Goal: Task Accomplishment & Management: Use online tool/utility

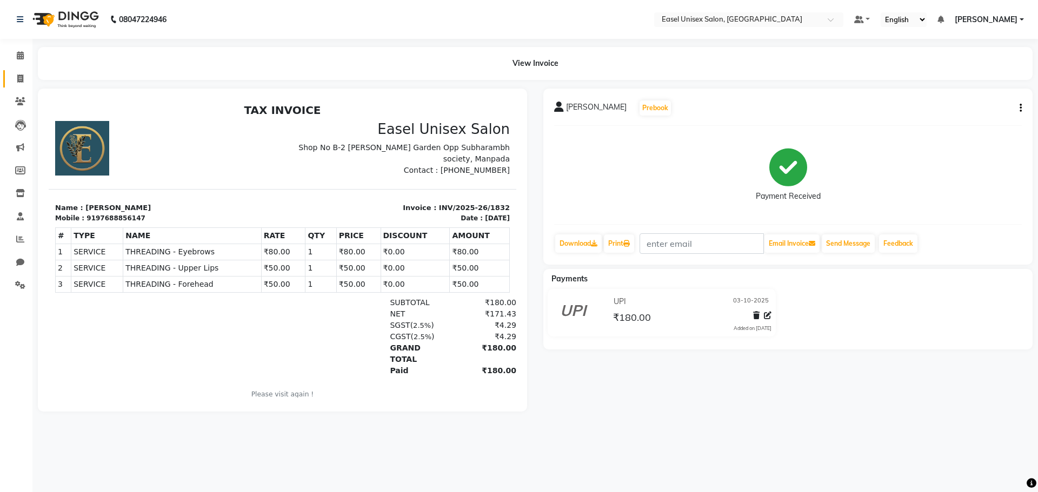
click at [17, 78] on icon at bounding box center [20, 79] width 6 height 8
select select "service"
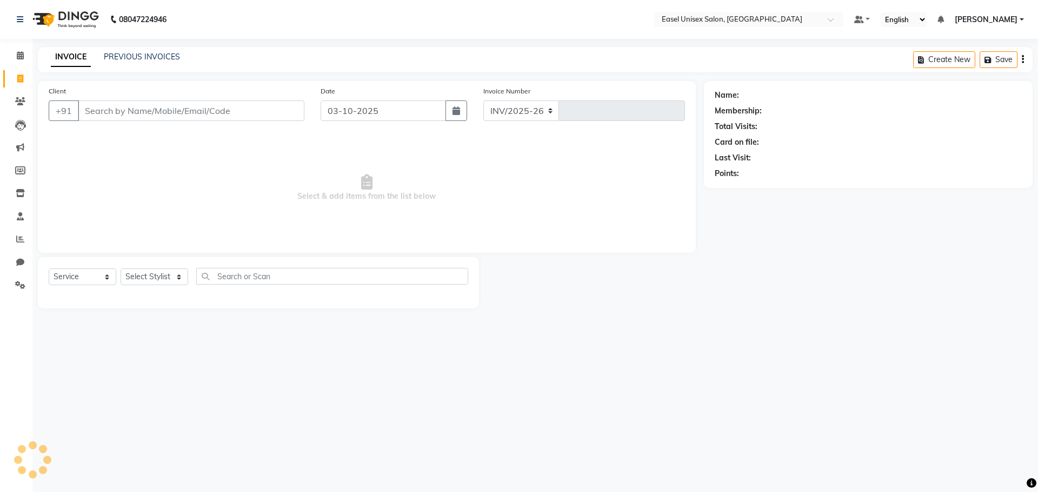
select select "8639"
type input "1833"
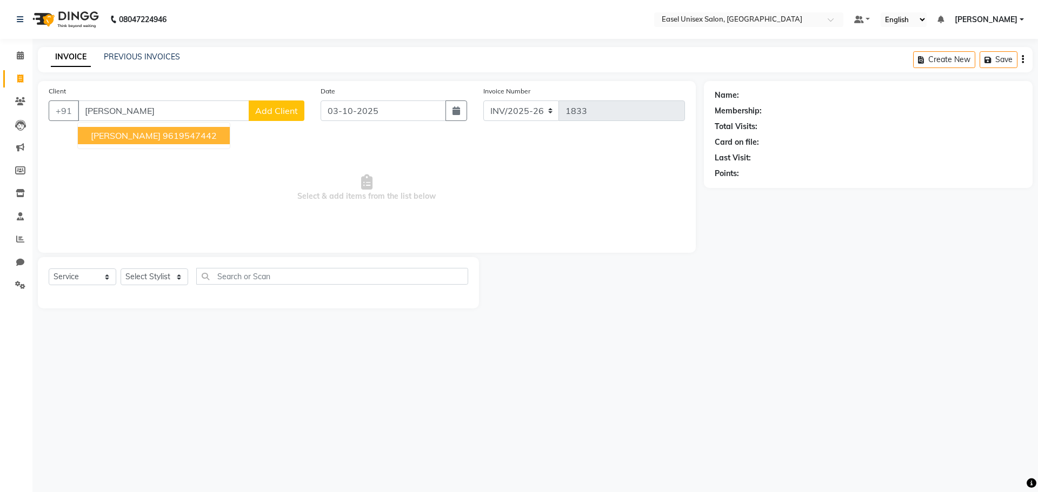
click at [204, 136] on ngb-highlight "9619547442" at bounding box center [190, 135] width 54 height 11
type input "9619547442"
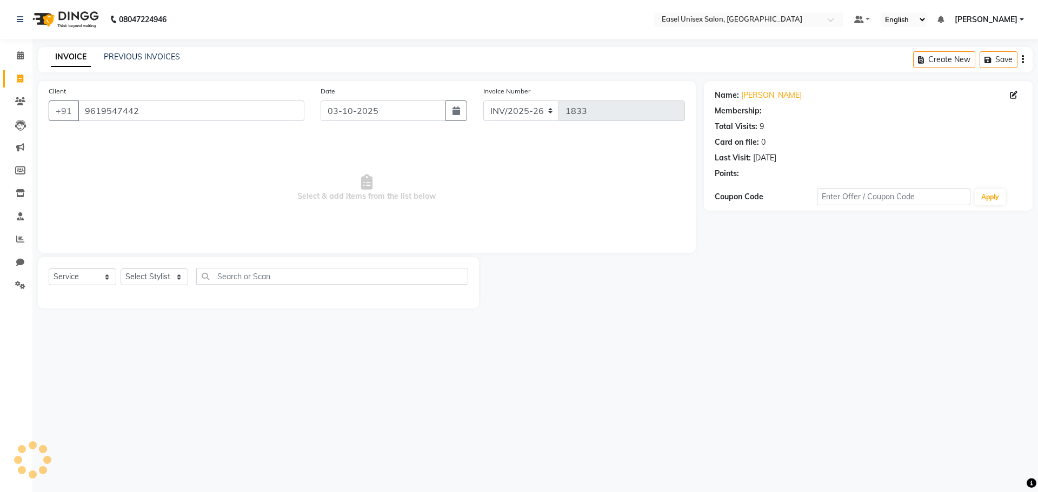
select select "1: Object"
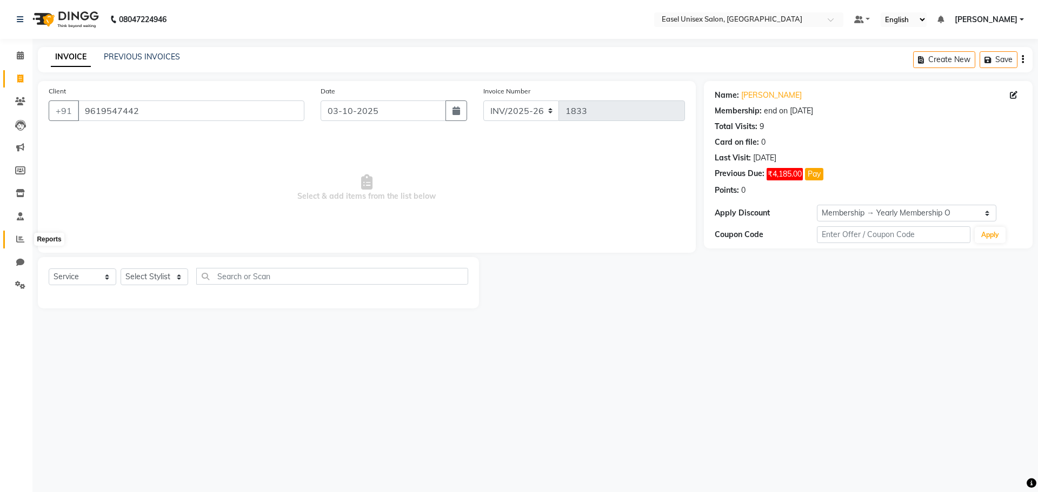
click at [21, 235] on icon at bounding box center [20, 239] width 8 height 8
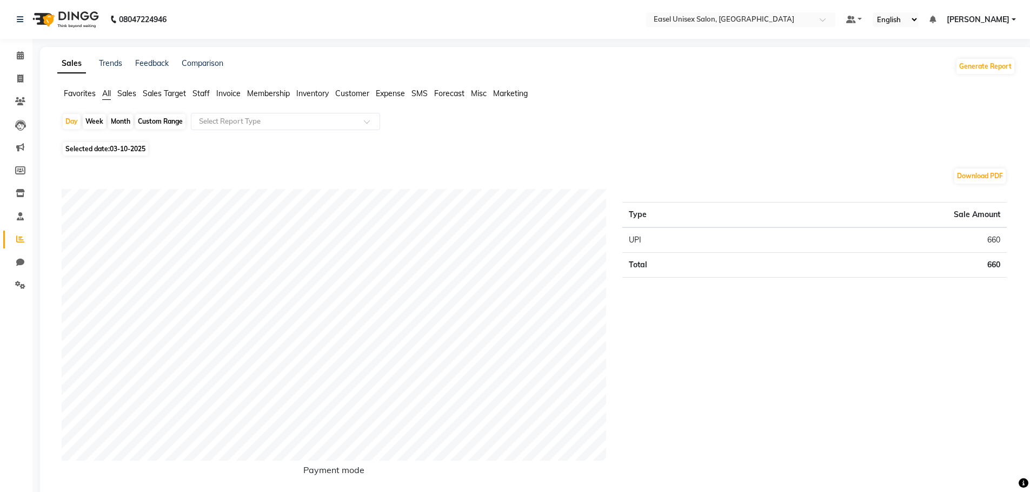
click at [130, 95] on span "Sales" at bounding box center [126, 94] width 19 height 10
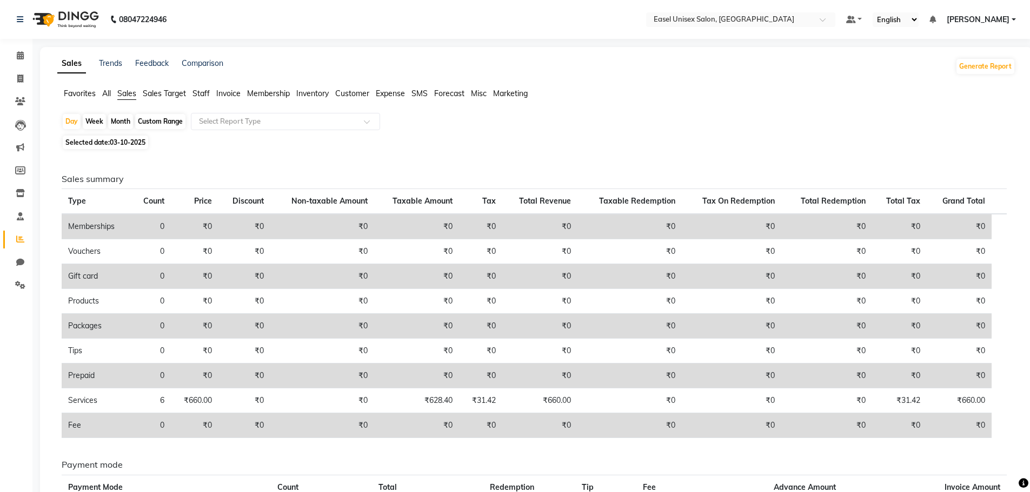
click at [123, 118] on div "Month" at bounding box center [120, 121] width 25 height 15
select select "10"
select select "2025"
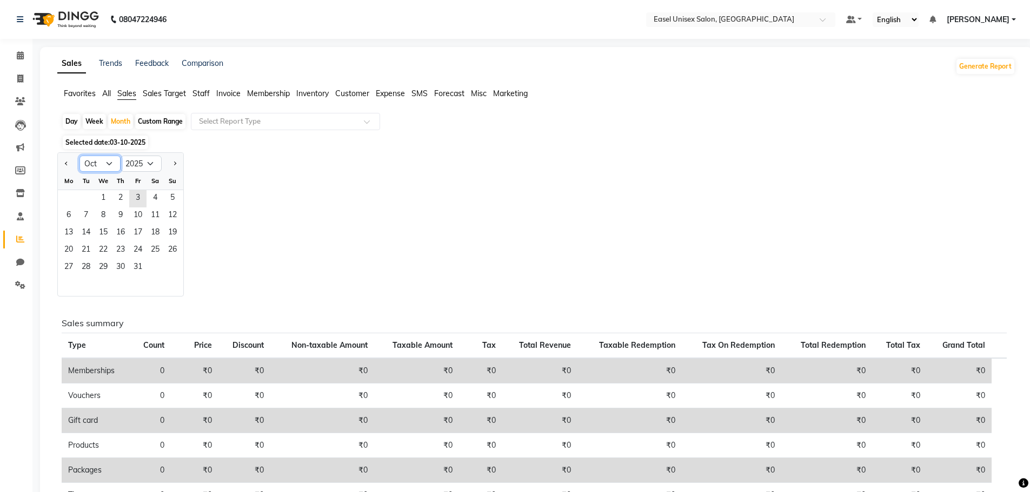
click at [110, 166] on select "Jan Feb Mar Apr May Jun [DATE] Aug Sep Oct Nov Dec" at bounding box center [99, 164] width 41 height 16
select select "9"
click at [79, 156] on select "Jan Feb Mar Apr May Jun [DATE] Aug Sep Oct Nov Dec" at bounding box center [99, 164] width 41 height 16
click at [68, 196] on span "1" at bounding box center [68, 198] width 17 height 17
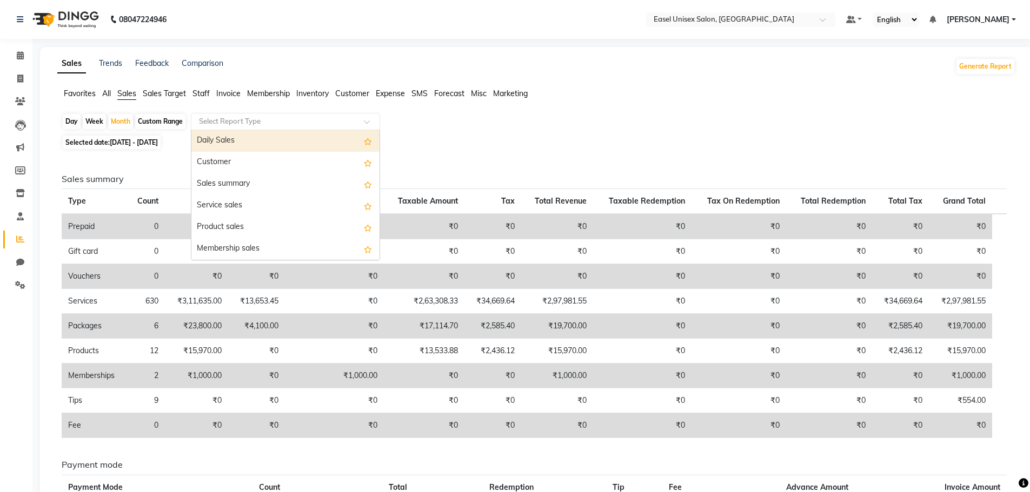
click at [309, 124] on input "text" at bounding box center [275, 121] width 156 height 11
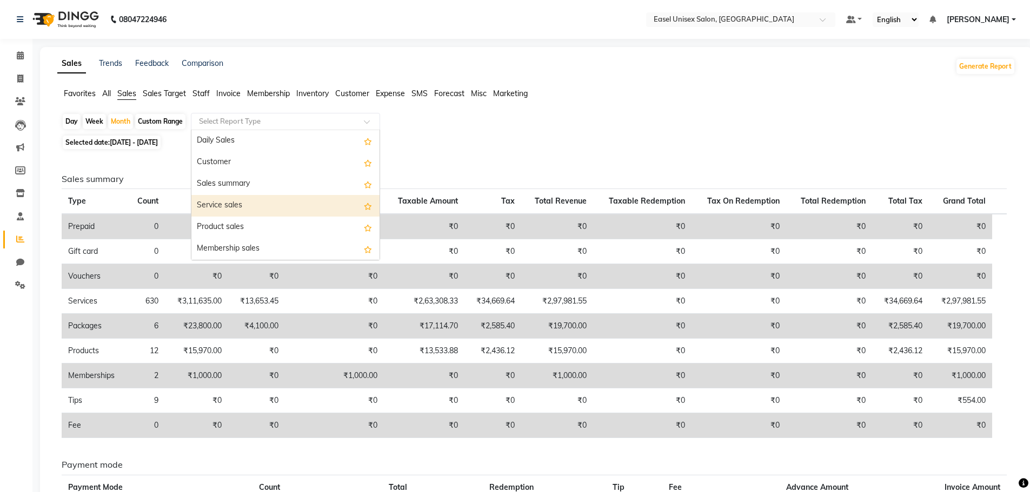
click at [276, 201] on div "Service sales" at bounding box center [285, 206] width 188 height 22
select select "full_report"
select select "csv"
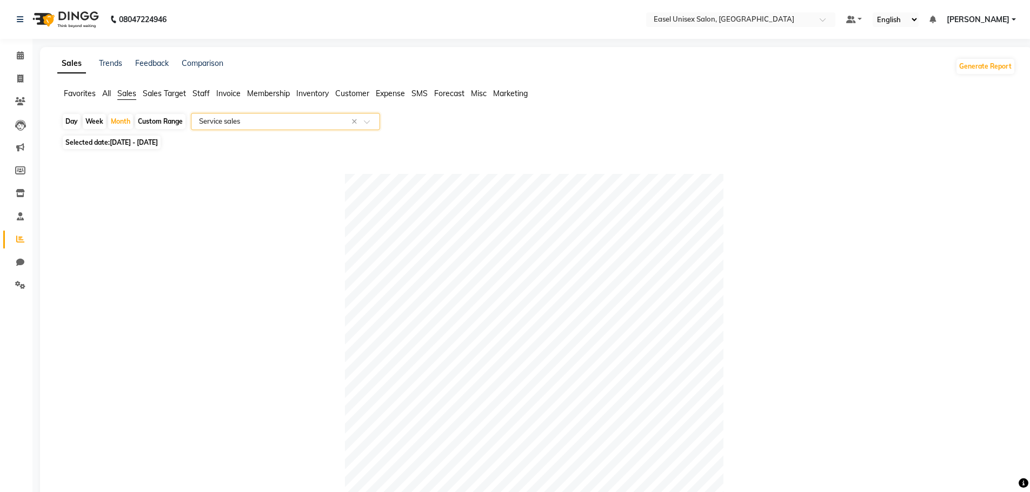
click at [106, 92] on span "All" at bounding box center [106, 94] width 9 height 10
